Goal: Information Seeking & Learning: Get advice/opinions

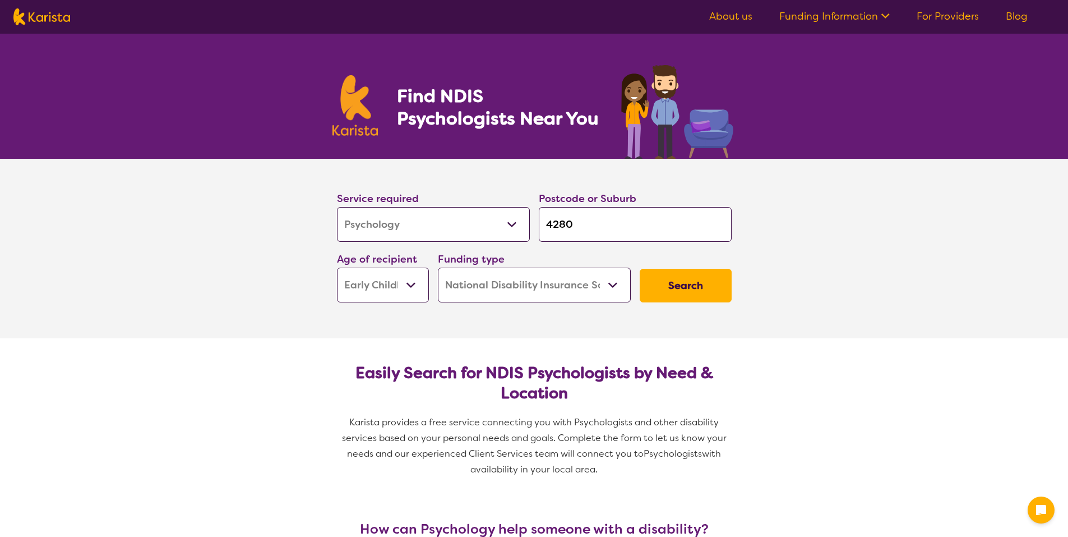
select select "Psychology"
select select "EC"
select select "NDIS"
select select "Psychology"
select select "EC"
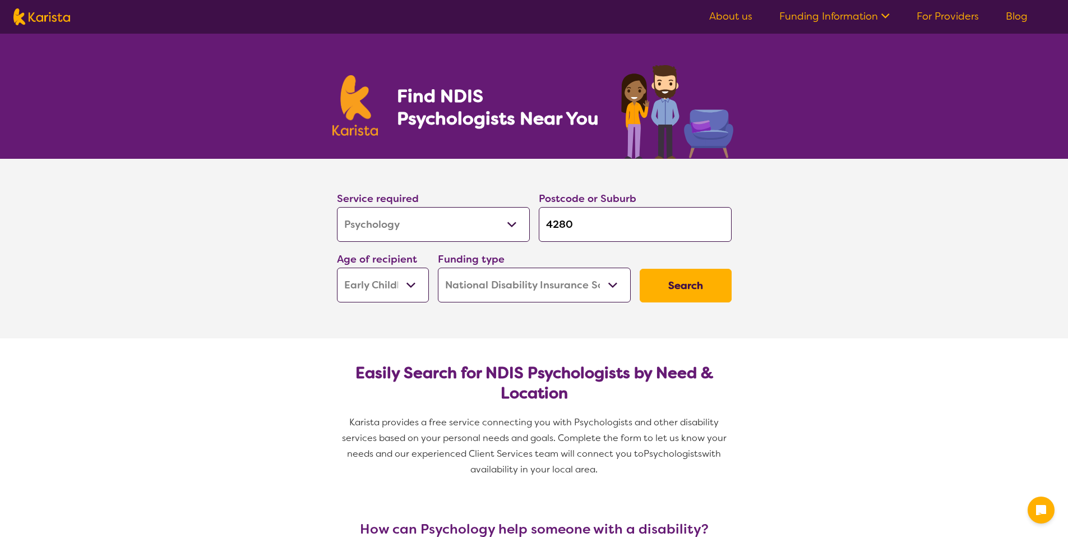
select select "NDIS"
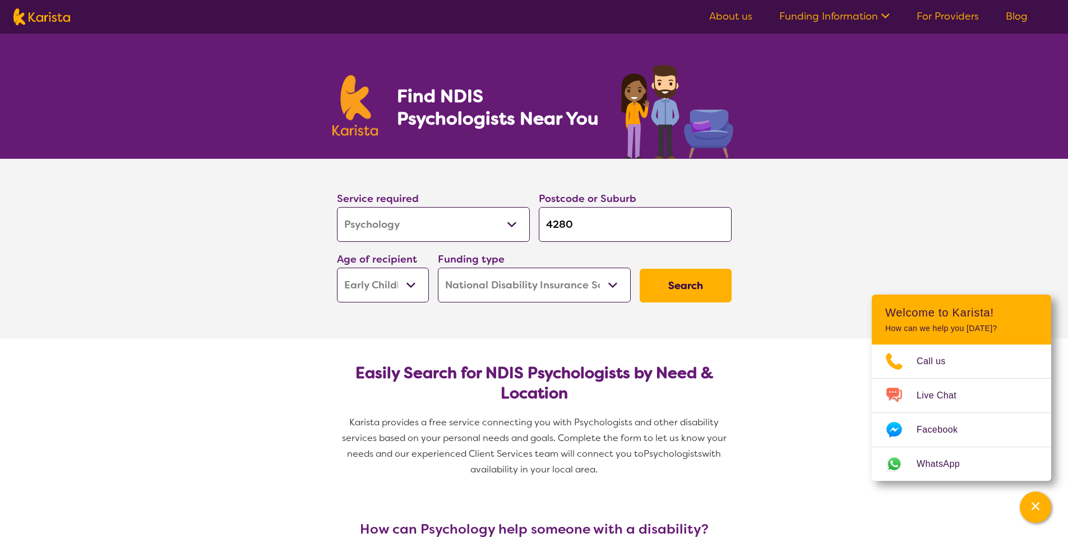
click at [704, 281] on button "Search" at bounding box center [686, 286] width 92 height 34
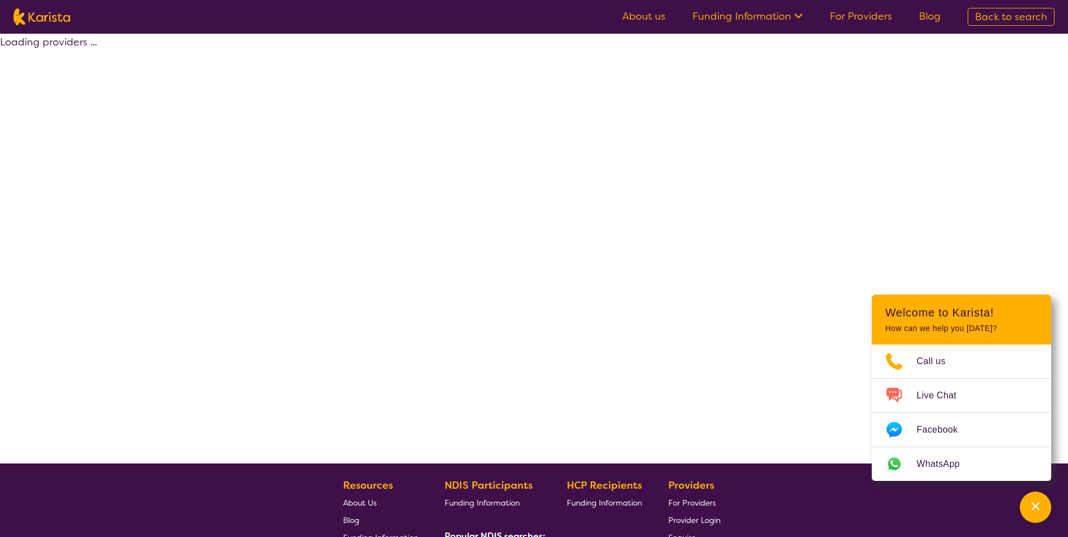
select select "by_score"
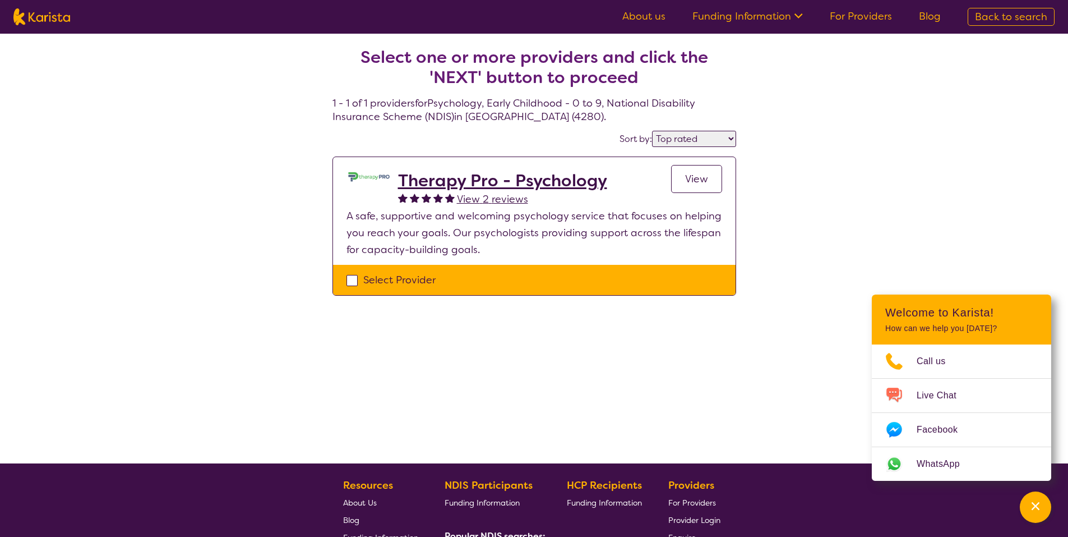
click at [528, 179] on h2 "Therapy Pro - Psychology" at bounding box center [502, 180] width 209 height 20
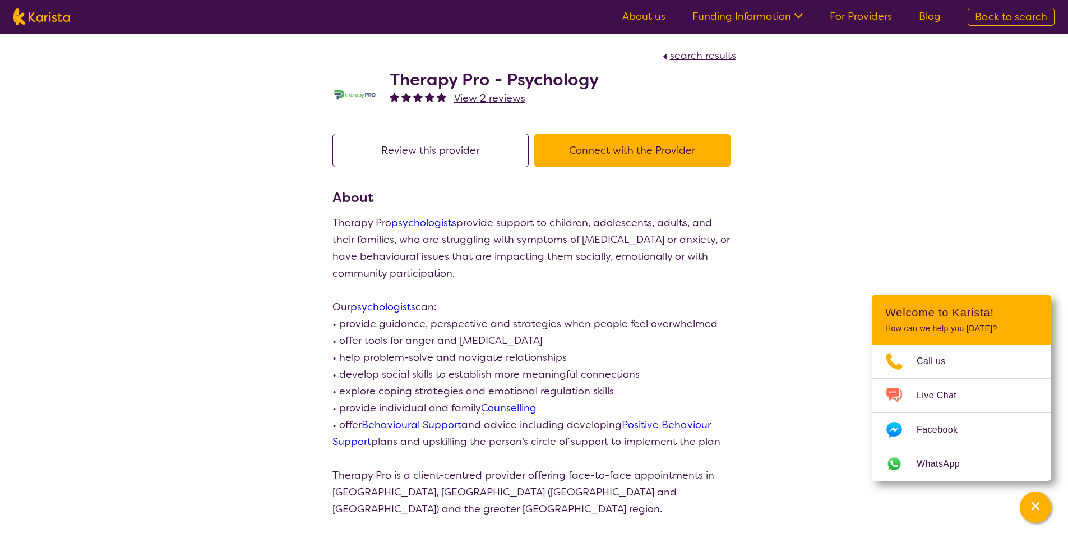
select select "by_score"
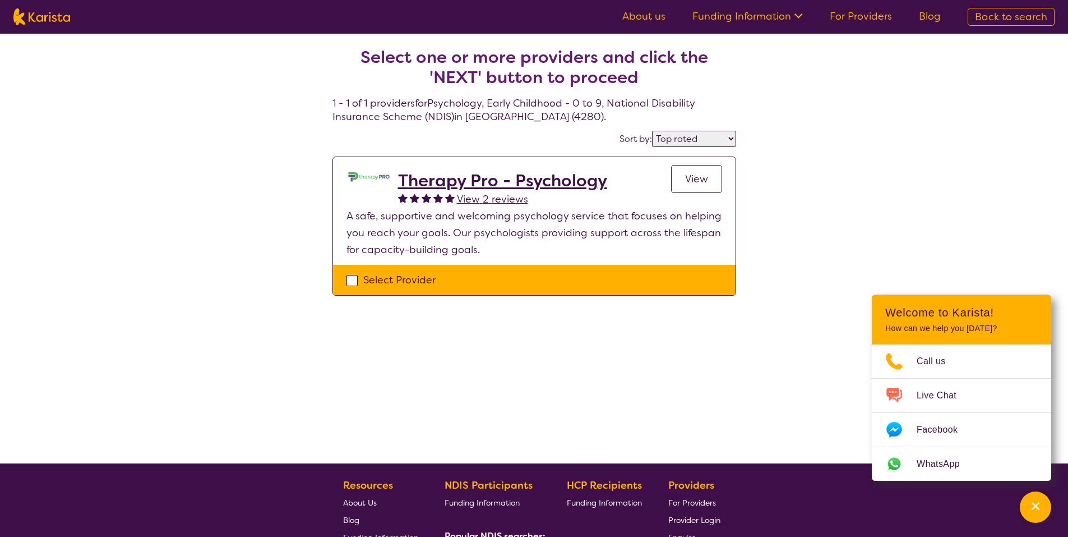
click at [567, 173] on h2 "Therapy Pro - Psychology" at bounding box center [502, 180] width 209 height 20
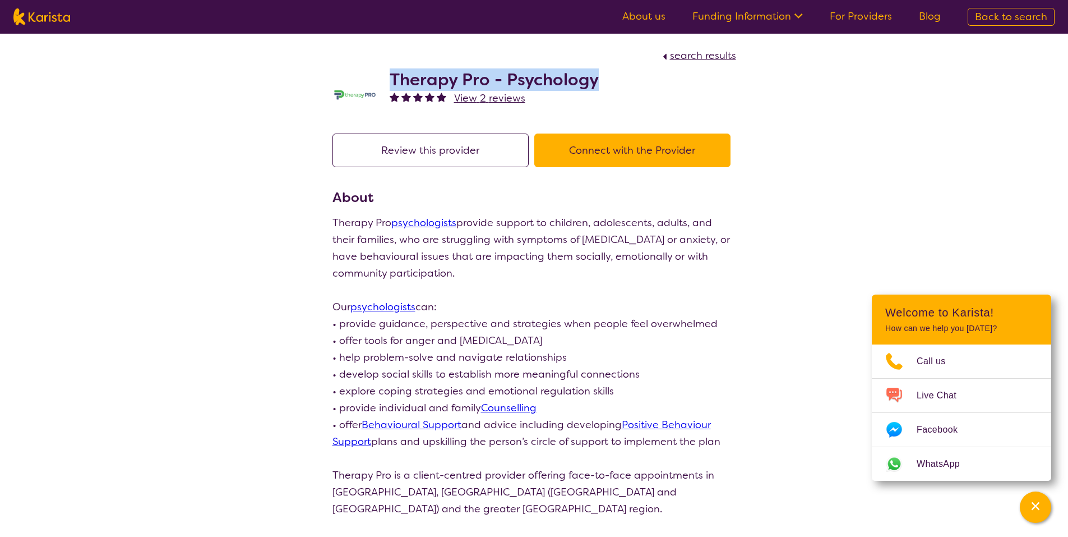
drag, startPoint x: 394, startPoint y: 77, endPoint x: 604, endPoint y: 84, distance: 210.9
click at [604, 84] on div "Therapy Pro - Psychology View 2 reviews" at bounding box center [534, 92] width 404 height 56
copy h2 "Therapy Pro - Psychology"
select select "by_score"
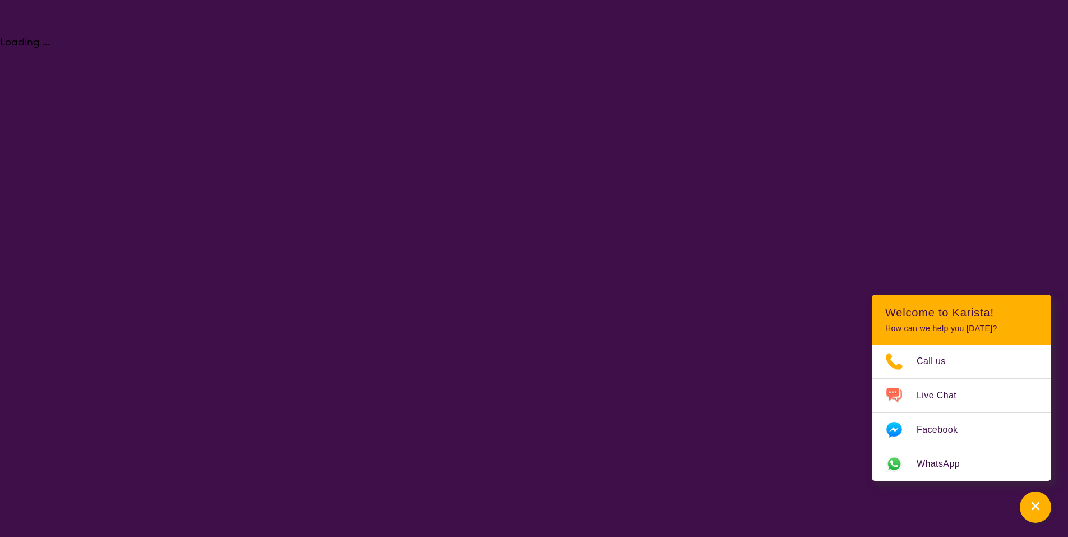
select select "Psychology"
select select "EC"
select select "NDIS"
select select "Psychology"
select select "EC"
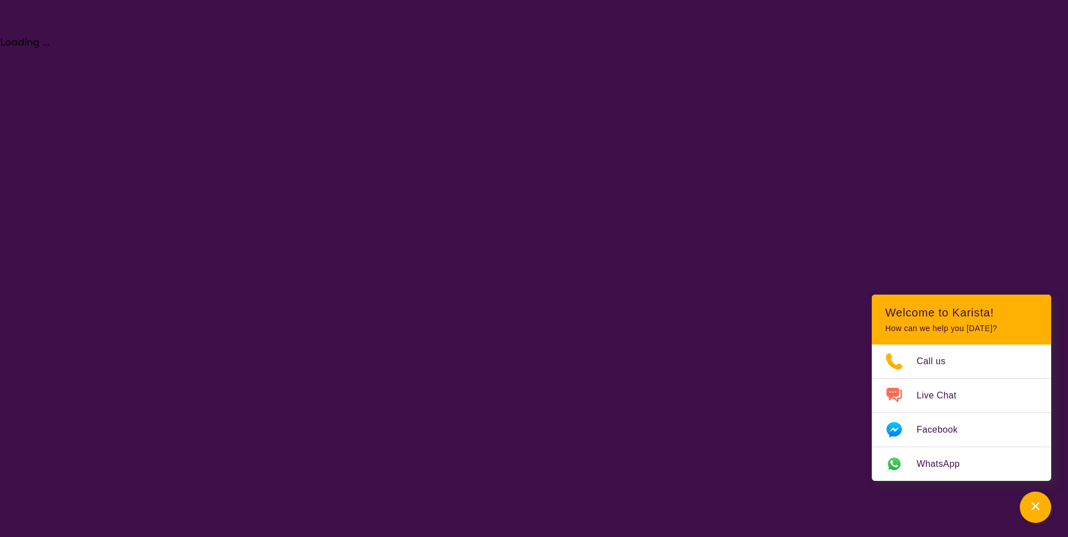
select select "NDIS"
